Goal: Information Seeking & Learning: Understand process/instructions

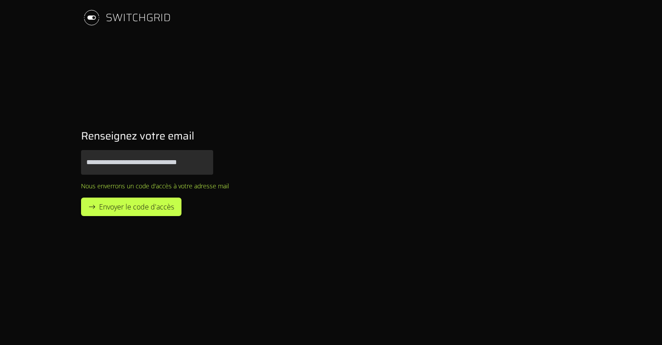
type input "**********"
click at [108, 208] on span "Envoyer le code d'accès" at bounding box center [136, 207] width 75 height 11
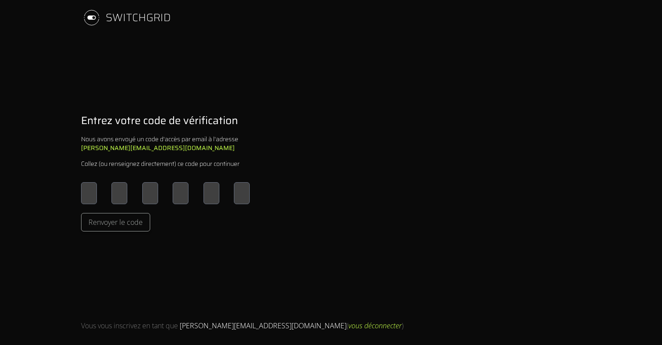
click at [93, 198] on input "Please enter OTP character 1" at bounding box center [89, 193] width 16 height 22
type input "*"
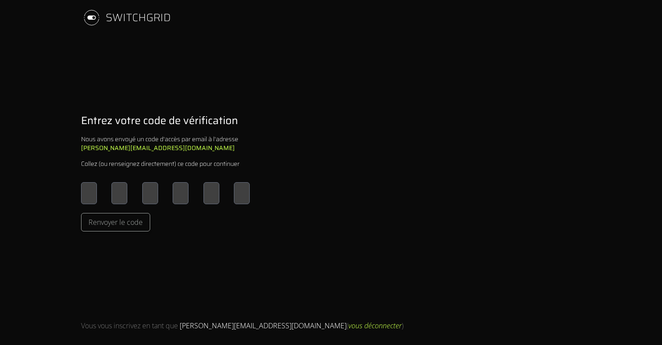
type input "*"
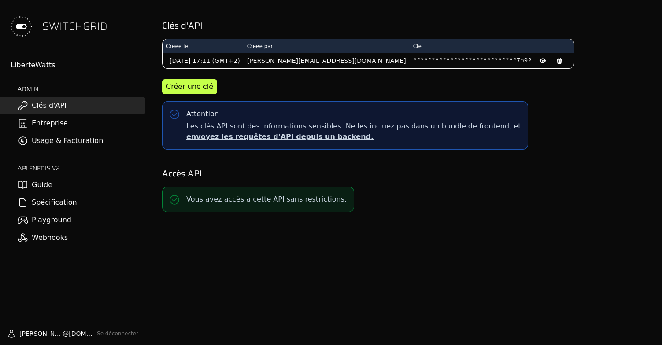
click at [44, 191] on link "Guide" at bounding box center [72, 185] width 145 height 18
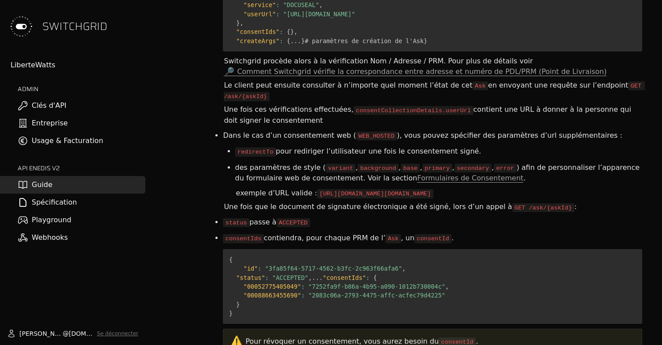
scroll to position [2599, 0]
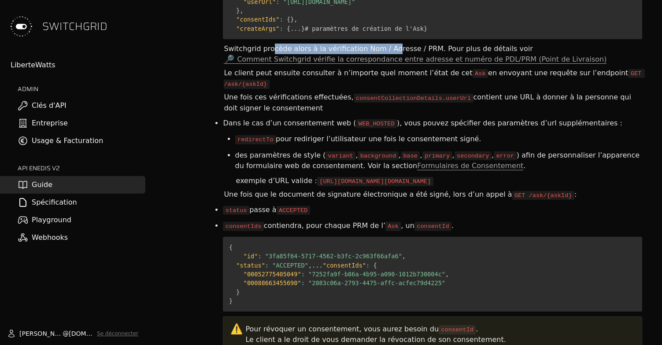
drag, startPoint x: 270, startPoint y: 213, endPoint x: 377, endPoint y: 217, distance: 106.6
click at [378, 66] on div "Switchgrid procède alors à la vérification Nom / Adresse / PRM. Pour plus de dé…" at bounding box center [432, 54] width 419 height 24
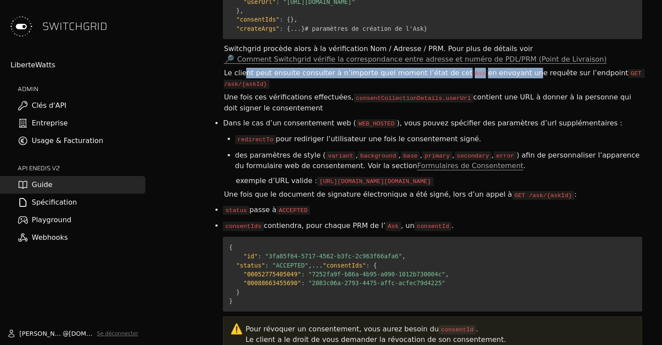
drag, startPoint x: 242, startPoint y: 234, endPoint x: 503, endPoint y: 240, distance: 261.2
click at [503, 91] on div "Le client peut ensuite consulter à n’importe quel moment l’état de cet Ask en e…" at bounding box center [432, 78] width 419 height 24
click at [502, 91] on div "Le client peut ensuite consulter à n’importe quel moment l’état de cet Ask en e…" at bounding box center [432, 78] width 419 height 24
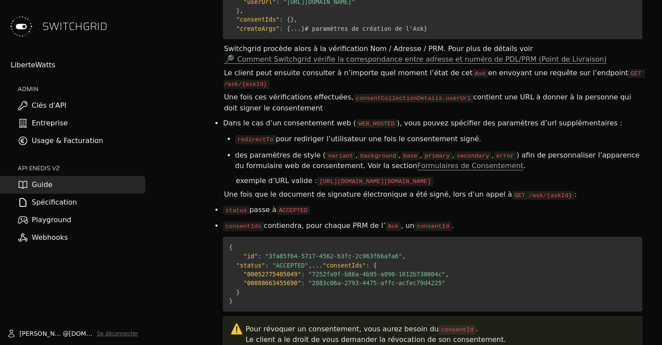
drag, startPoint x: 502, startPoint y: 240, endPoint x: 580, endPoint y: 240, distance: 78.4
click at [580, 91] on div "Le client peut ensuite consulter à n’importe quel moment l’état de cet Ask en e…" at bounding box center [432, 78] width 419 height 24
drag, startPoint x: 242, startPoint y: 248, endPoint x: 558, endPoint y: 265, distance: 317.1
click at [560, 114] on div "Une fois ces vérifications effectuées, consentCollectionDetails.userUrl contien…" at bounding box center [432, 103] width 419 height 24
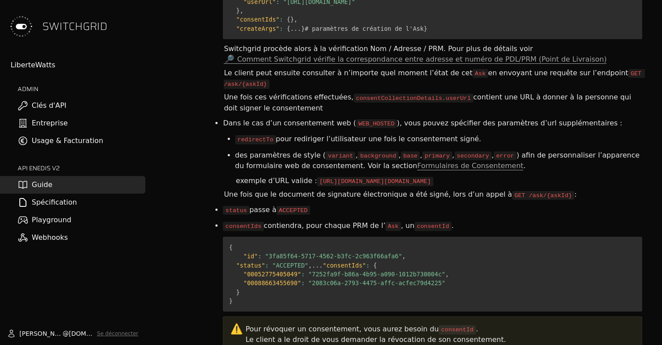
click at [558, 114] on div "Une fois ces vérifications effectuées, consentCollectionDetails.userUrl contien…" at bounding box center [432, 103] width 419 height 24
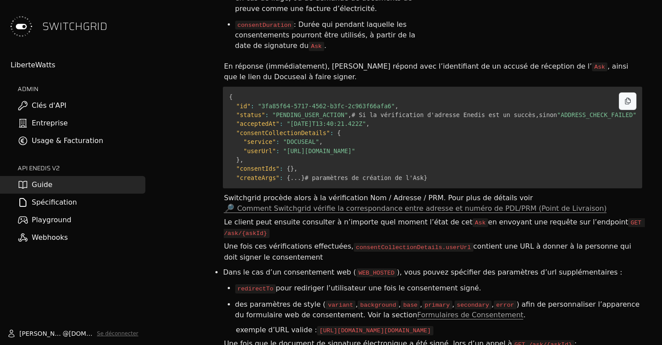
scroll to position [2457, 0]
